Goal: Use online tool/utility: Utilize a website feature to perform a specific function

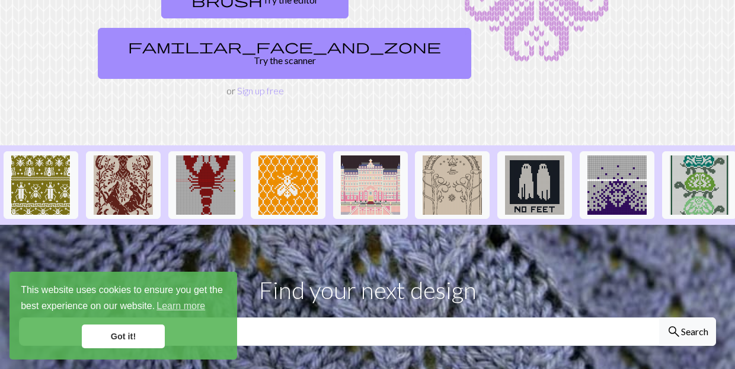
scroll to position [167, 0]
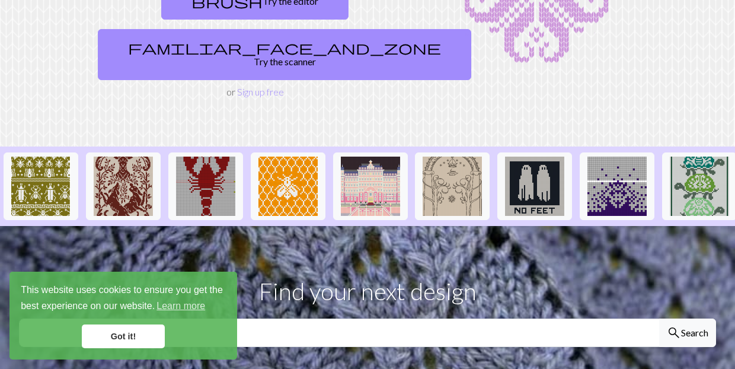
click at [130, 338] on link "Got it!" at bounding box center [123, 336] width 83 height 24
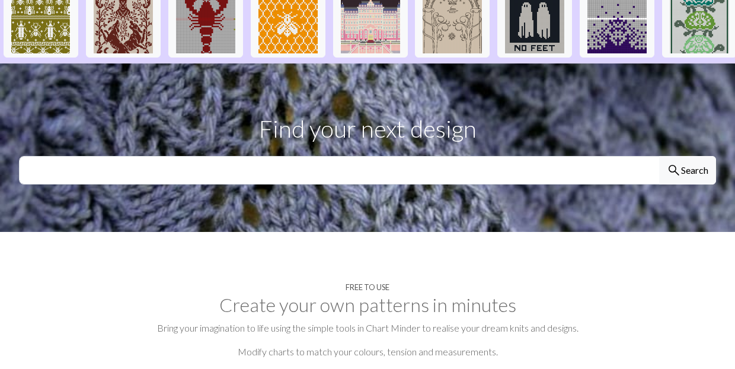
scroll to position [326, 0]
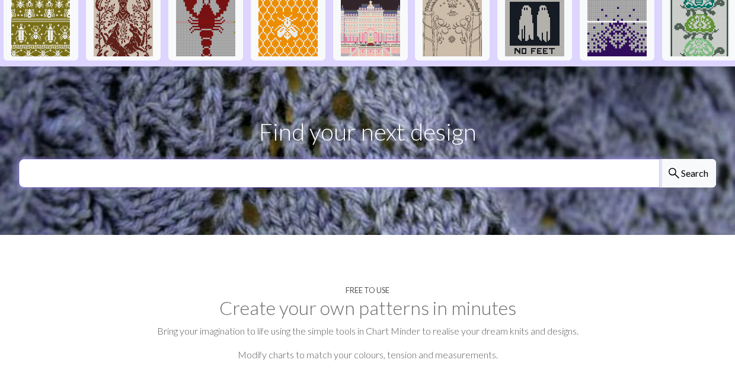
click at [258, 159] on input "text" at bounding box center [339, 173] width 641 height 28
type input "haunted house"
click at [687, 159] on button "search Search" at bounding box center [687, 173] width 57 height 28
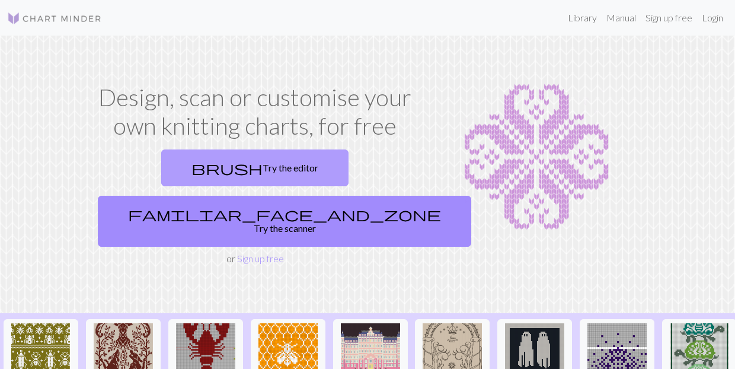
click at [205, 170] on link "brush Try the editor" at bounding box center [254, 167] width 187 height 37
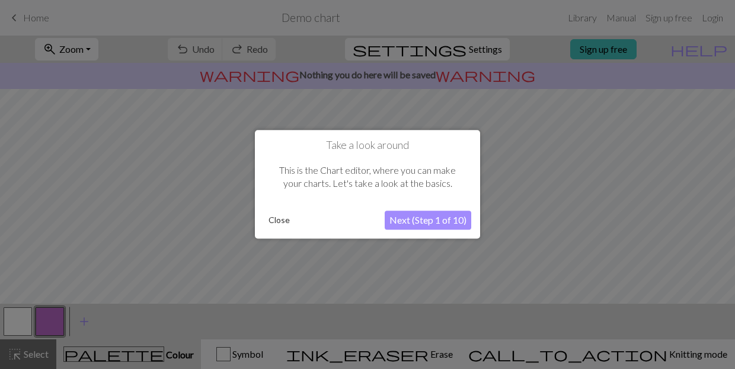
click at [417, 222] on button "Next (Step 1 of 10)" at bounding box center [428, 220] width 87 height 19
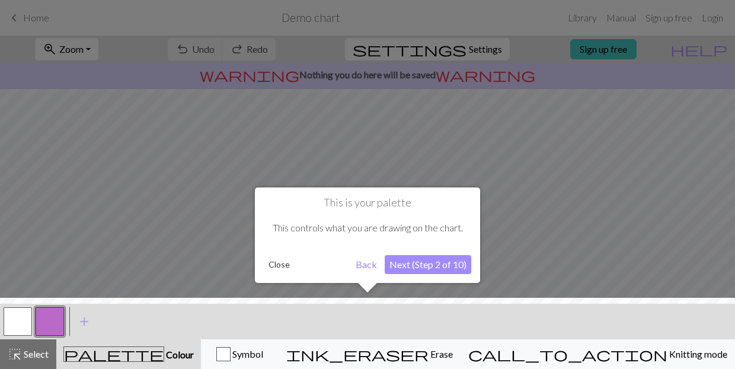
click at [406, 264] on button "Next (Step 2 of 10)" at bounding box center [428, 264] width 87 height 19
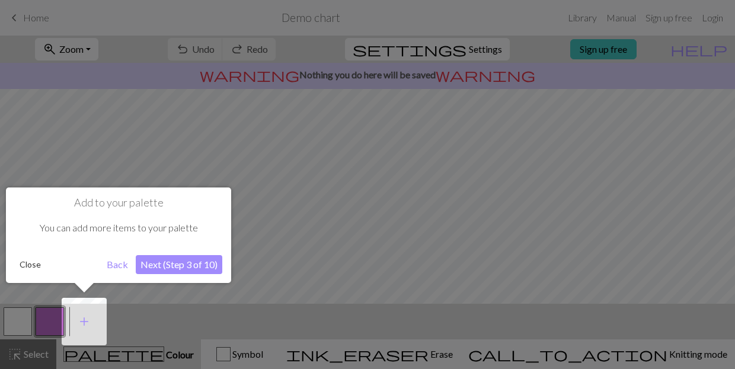
click at [179, 263] on button "Next (Step 3 of 10)" at bounding box center [179, 264] width 87 height 19
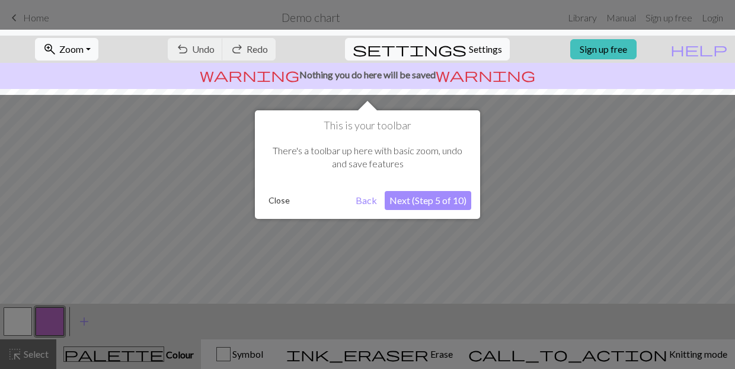
click at [277, 200] on button "Close" at bounding box center [279, 200] width 31 height 18
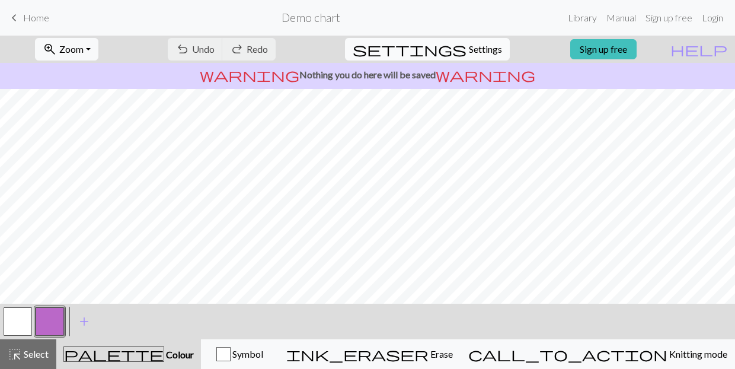
click at [469, 49] on span "Settings" at bounding box center [485, 49] width 33 height 14
select select "aran"
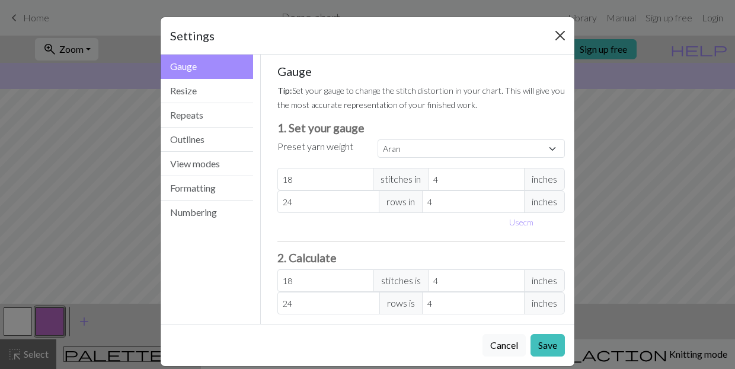
click at [564, 36] on button "Close" at bounding box center [560, 35] width 19 height 19
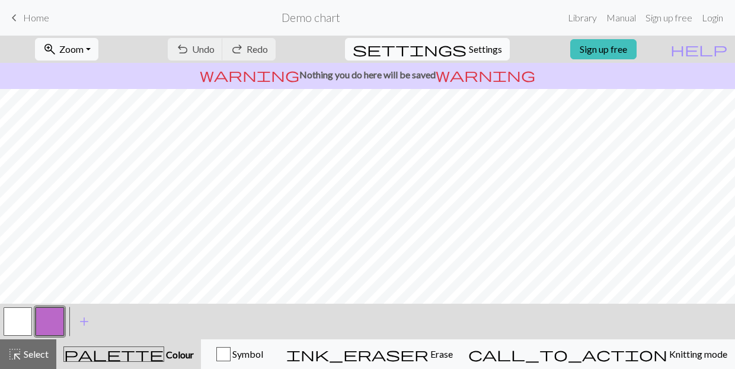
click at [478, 48] on span "Settings" at bounding box center [485, 49] width 33 height 14
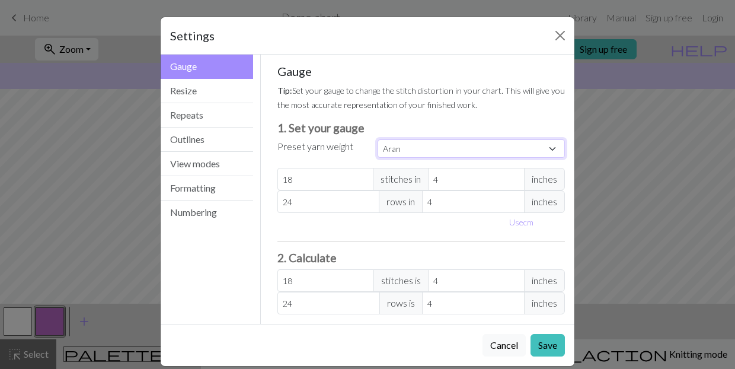
select select "worsted"
type input "20"
type input "26"
type input "20"
type input "26"
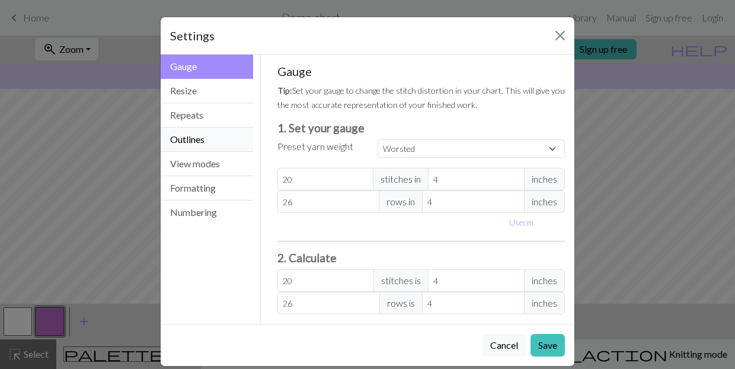
click at [207, 138] on button "Outlines" at bounding box center [207, 139] width 92 height 24
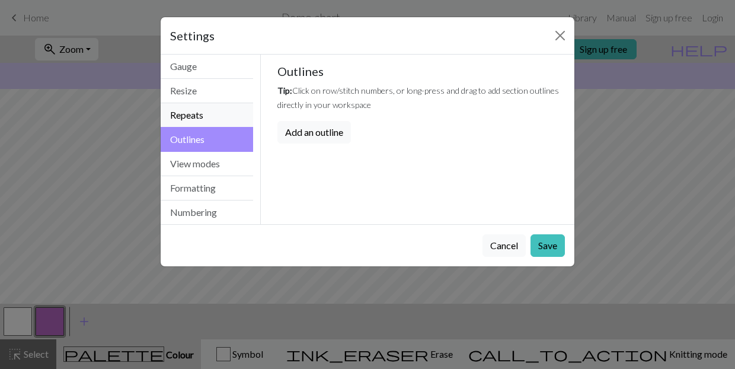
click at [211, 110] on button "Repeats" at bounding box center [207, 115] width 92 height 24
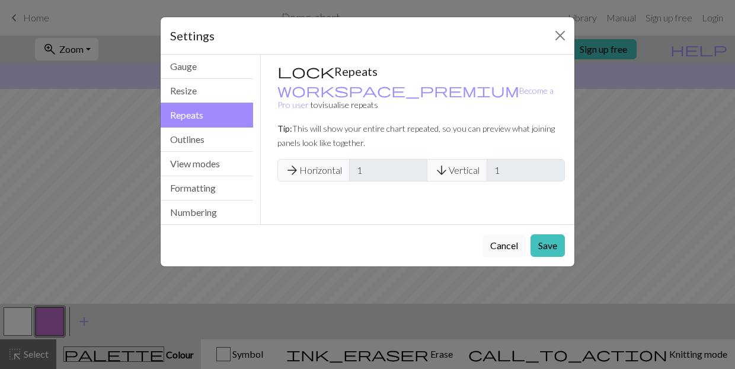
click at [378, 159] on input "1" at bounding box center [388, 170] width 78 height 23
click at [191, 92] on button "Resize" at bounding box center [207, 91] width 92 height 24
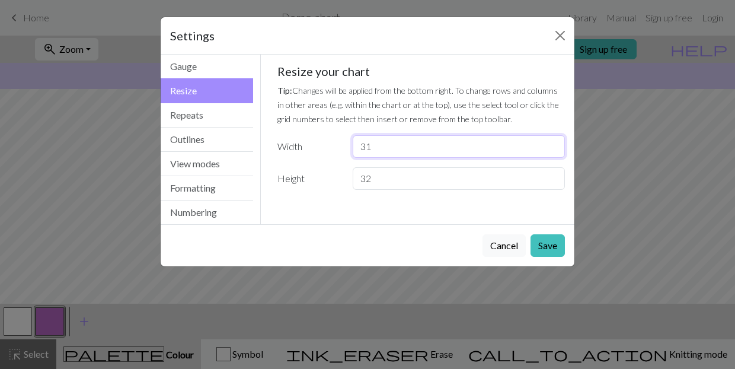
click at [554, 144] on input "31" at bounding box center [459, 146] width 212 height 23
click at [554, 144] on input "32" at bounding box center [459, 146] width 212 height 23
click at [554, 144] on input "33" at bounding box center [459, 146] width 212 height 23
click at [554, 144] on input "34" at bounding box center [459, 146] width 212 height 23
click at [554, 144] on input "35" at bounding box center [459, 146] width 212 height 23
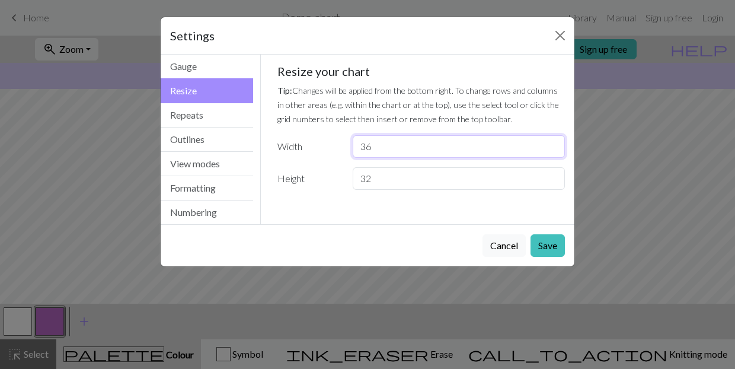
click at [554, 144] on input "36" at bounding box center [459, 146] width 212 height 23
click at [554, 144] on input "37" at bounding box center [459, 146] width 212 height 23
click at [554, 144] on input "38" at bounding box center [459, 146] width 212 height 23
drag, startPoint x: 381, startPoint y: 147, endPoint x: 330, endPoint y: 155, distance: 51.6
click at [330, 154] on div "Width 38" at bounding box center [421, 146] width 302 height 23
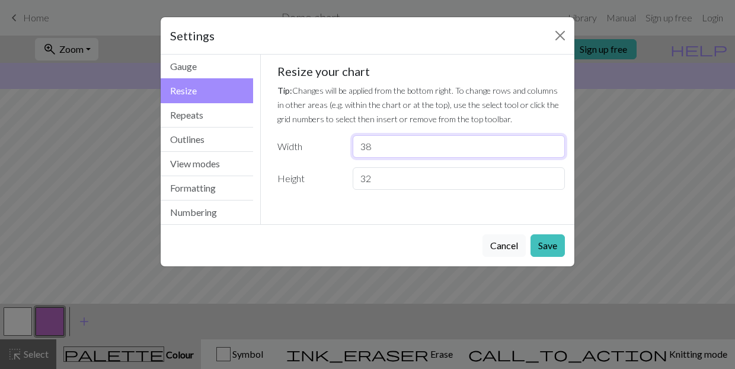
type input "3"
type input "127"
drag, startPoint x: 375, startPoint y: 183, endPoint x: 338, endPoint y: 174, distance: 38.3
click at [338, 174] on div "Height 32" at bounding box center [421, 178] width 302 height 23
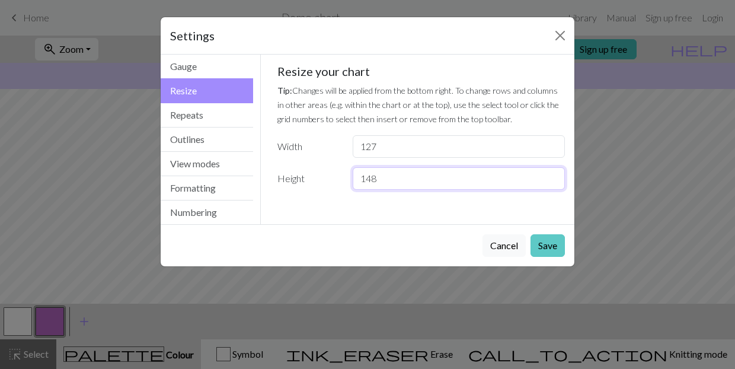
type input "148"
click at [541, 242] on button "Save" at bounding box center [548, 245] width 34 height 23
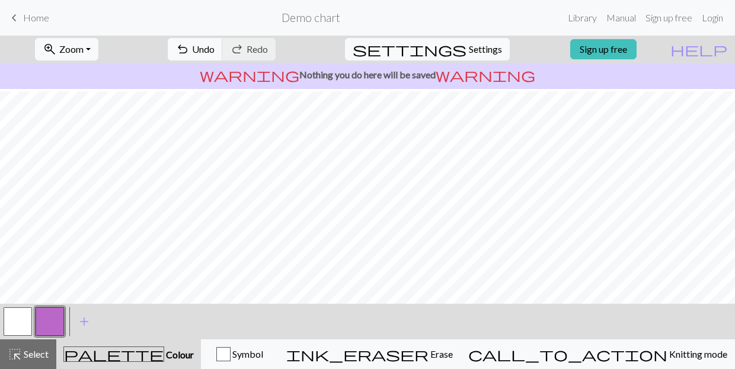
scroll to position [290, 0]
click at [483, 46] on span "Settings" at bounding box center [485, 49] width 33 height 14
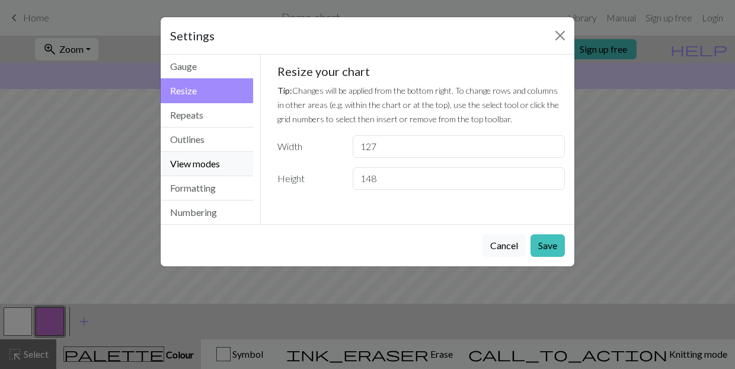
click at [207, 168] on button "View modes" at bounding box center [207, 164] width 92 height 24
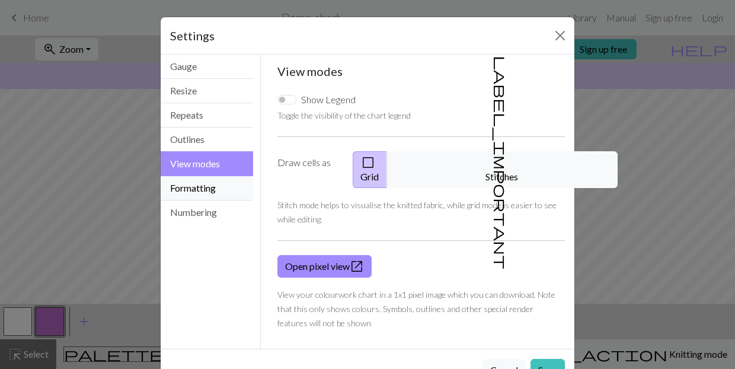
click at [223, 185] on button "Formatting" at bounding box center [207, 188] width 92 height 24
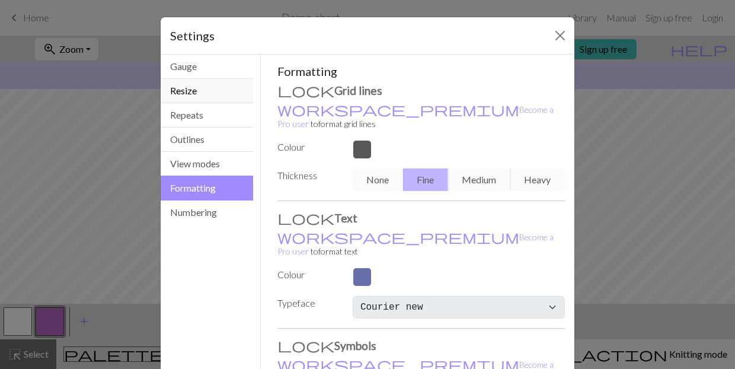
scroll to position [0, 0]
click at [183, 68] on button "Gauge" at bounding box center [207, 67] width 92 height 24
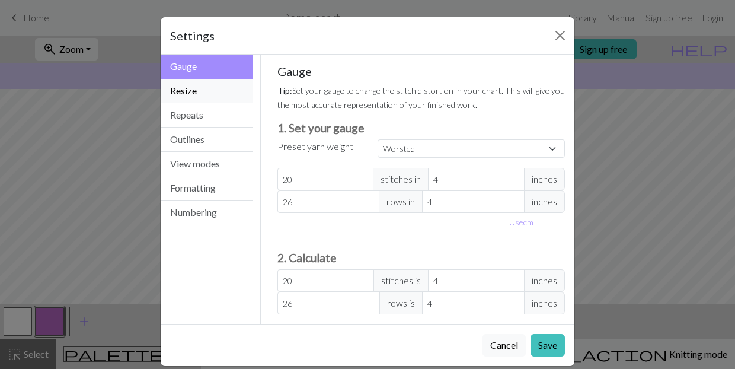
click at [188, 92] on button "Resize" at bounding box center [207, 91] width 92 height 24
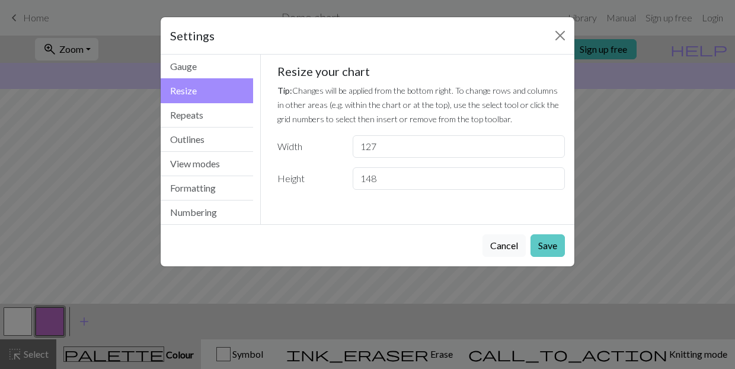
click at [543, 242] on button "Save" at bounding box center [548, 245] width 34 height 23
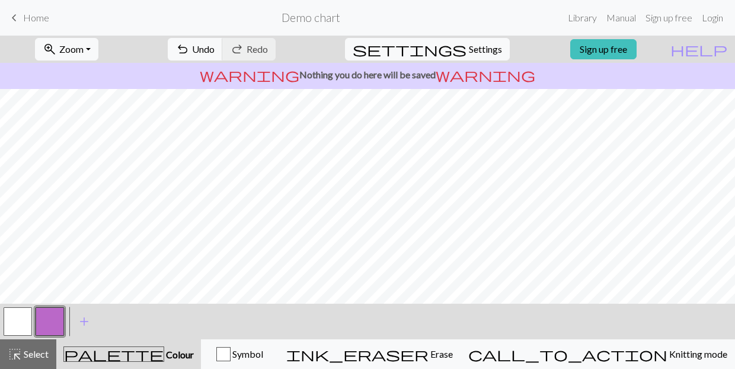
scroll to position [370, 41]
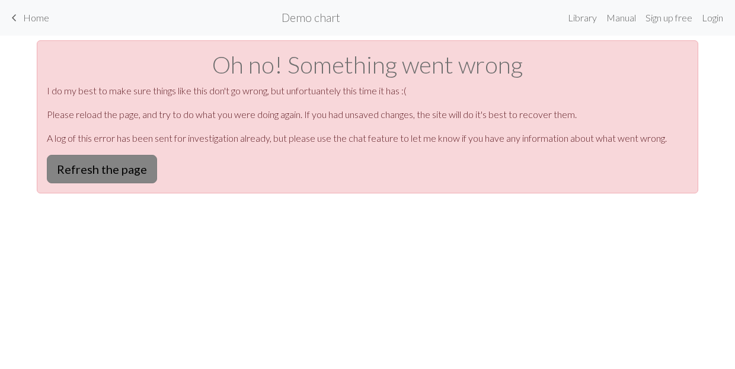
click at [74, 167] on button "Refresh the page" at bounding box center [102, 169] width 110 height 28
